Goal: Task Accomplishment & Management: Manage account settings

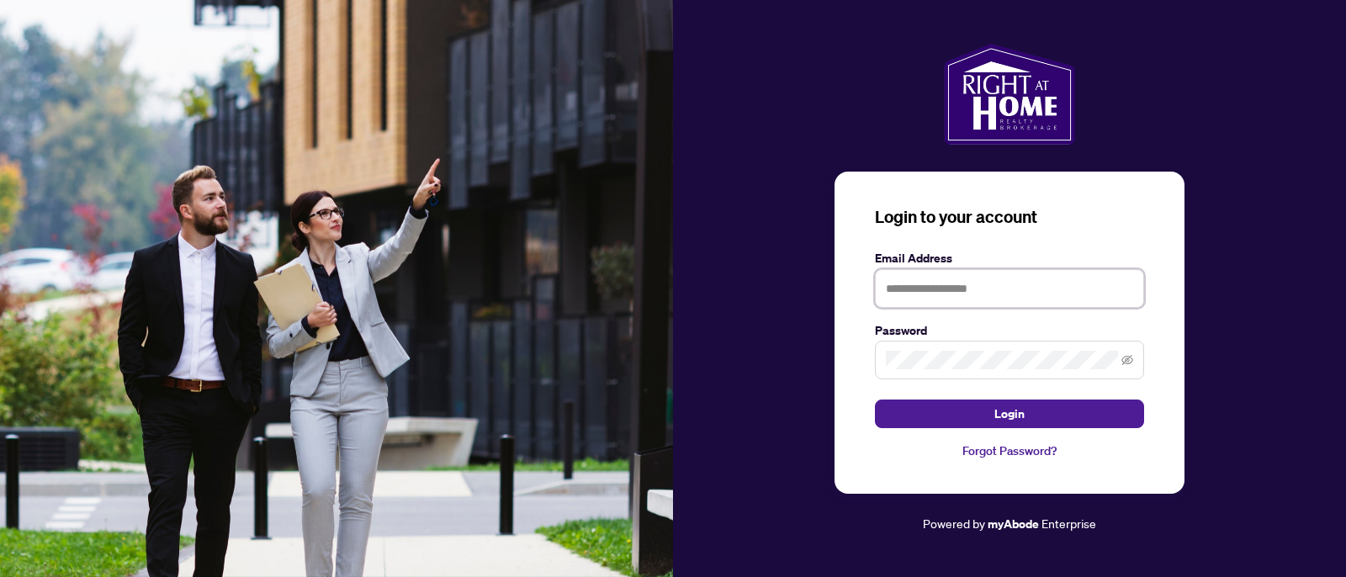
click at [1046, 286] on input "text" at bounding box center [1009, 288] width 269 height 39
type input "**********"
click at [875, 400] on button "Login" at bounding box center [1009, 414] width 269 height 29
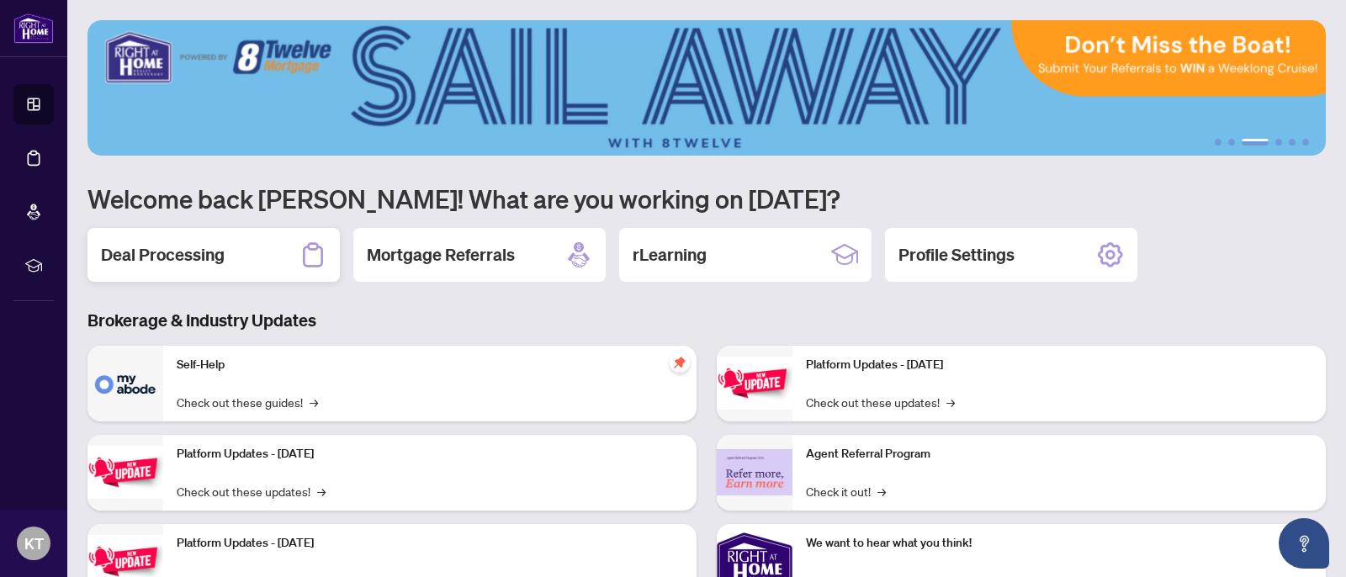
click at [221, 269] on div "Deal Processing" at bounding box center [214, 255] width 252 height 54
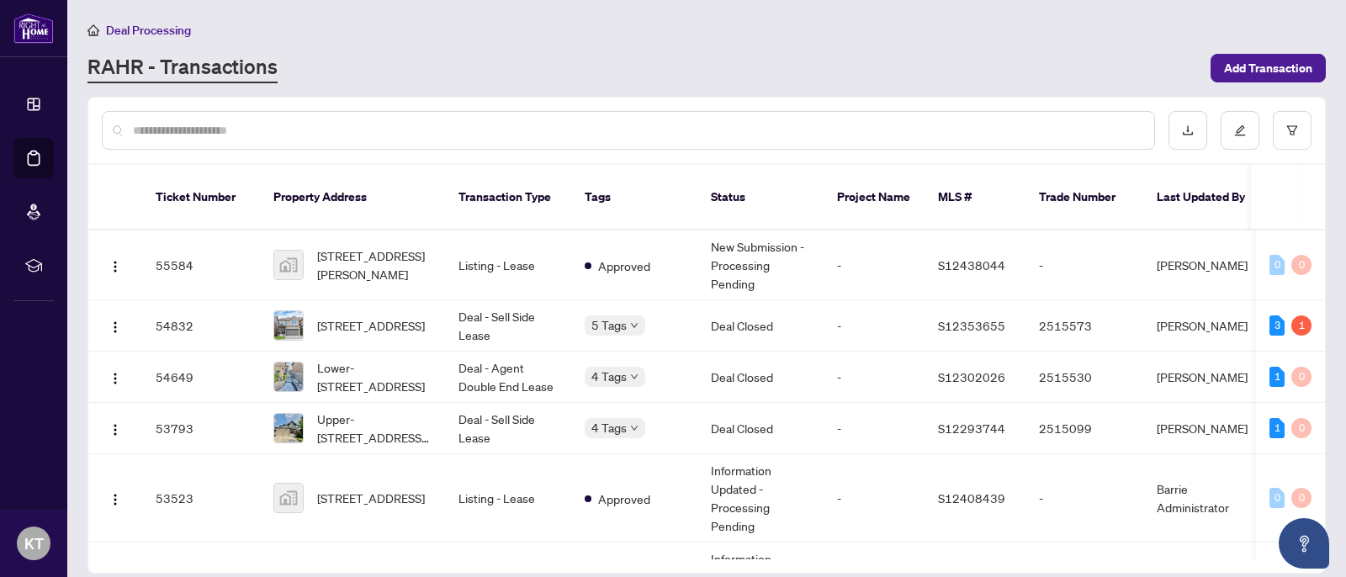
click at [1339, 141] on main "Deal Processing [PERSON_NAME] - Transactions Add Transaction Ticket Number Prop…" at bounding box center [706, 288] width 1279 height 577
click at [457, 323] on td "Deal - Sell Side Lease" at bounding box center [508, 325] width 126 height 51
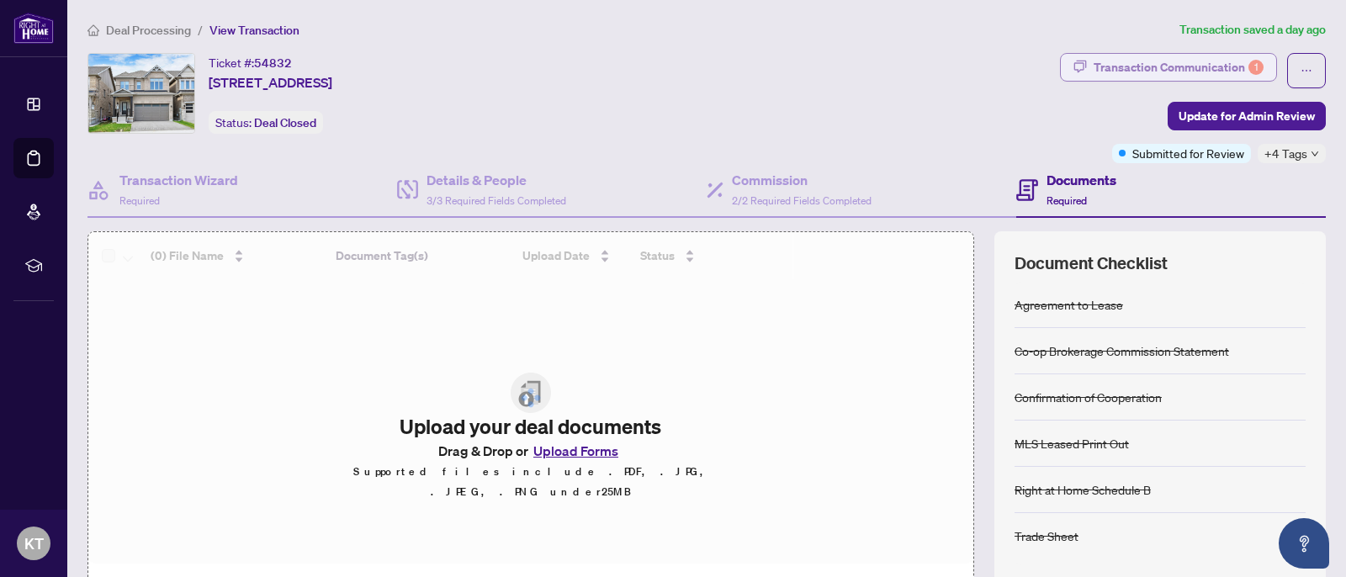
click at [1138, 72] on div "Transaction Communication 1" at bounding box center [1179, 67] width 170 height 27
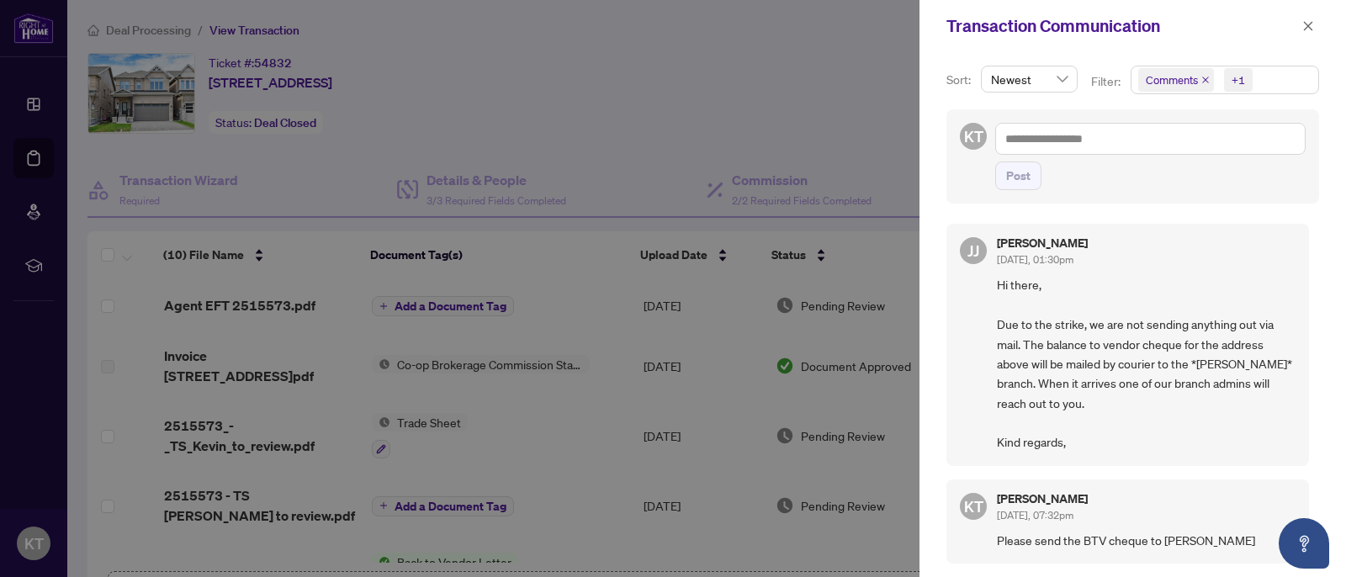
drag, startPoint x: 731, startPoint y: 107, endPoint x: 547, endPoint y: 16, distance: 205.4
click at [731, 107] on div at bounding box center [673, 288] width 1346 height 577
